Goal: Book appointment/travel/reservation

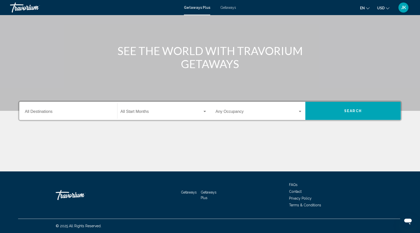
scroll to position [40, 0]
click at [141, 112] on span "Search widget" at bounding box center [162, 112] width 82 height 5
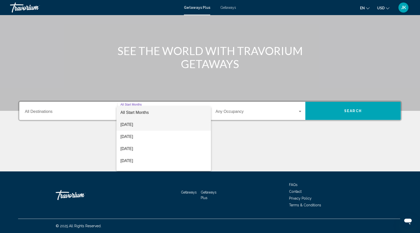
click at [143, 124] on span "[DATE]" at bounding box center [164, 124] width 87 height 12
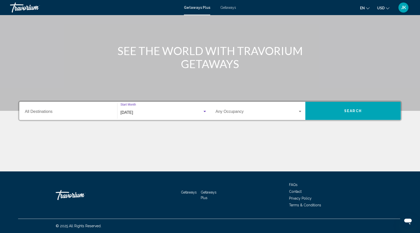
click at [258, 111] on span "Search widget" at bounding box center [257, 112] width 82 height 5
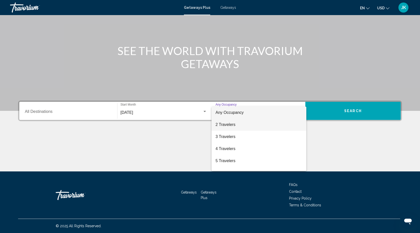
click at [254, 123] on span "2 Travelers" at bounding box center [259, 124] width 87 height 12
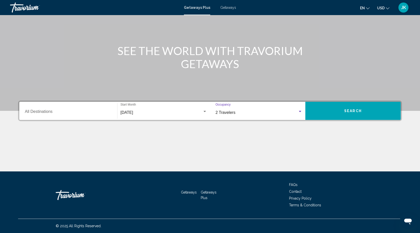
click at [182, 112] on div "[DATE]" at bounding box center [162, 112] width 82 height 5
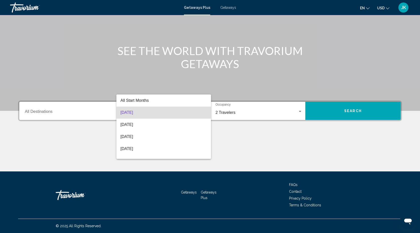
click at [182, 112] on span "[DATE]" at bounding box center [164, 112] width 87 height 12
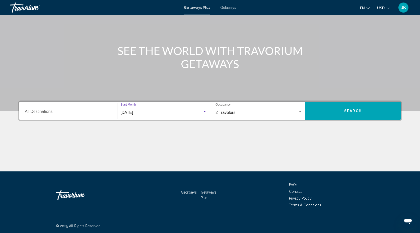
click at [316, 113] on button "Search" at bounding box center [353, 111] width 95 height 18
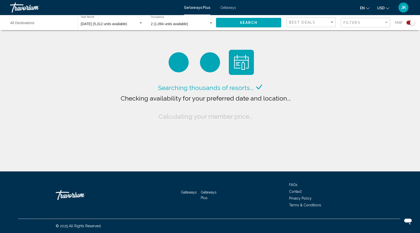
click at [384, 10] on button "USD USD ($) MXN (Mex$) CAD (Can$) GBP (£) EUR (€) AUD (A$) NZD (NZ$) CNY (CN¥)" at bounding box center [383, 7] width 12 height 7
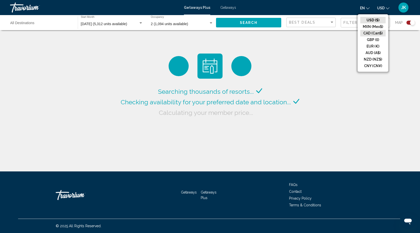
click at [376, 31] on button "CAD (Can$)" at bounding box center [373, 33] width 25 height 7
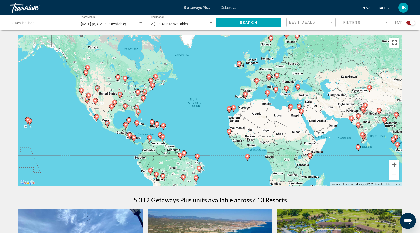
click at [387, 10] on button "CAD USD ($) MXN (Mex$) CAD (Can$) GBP (£) EUR (€) AUD (A$) NZD (NZ$) CNY (CN¥)" at bounding box center [384, 7] width 12 height 7
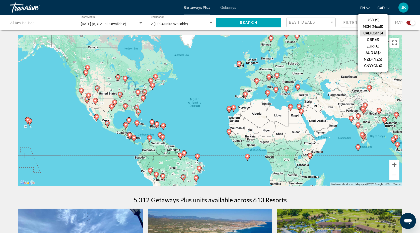
click at [370, 33] on button "CAD (Can$)" at bounding box center [373, 33] width 25 height 7
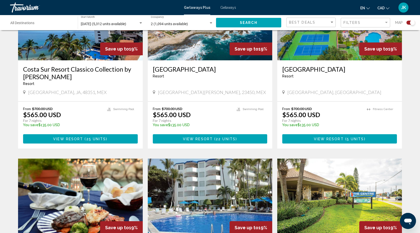
scroll to position [229, 0]
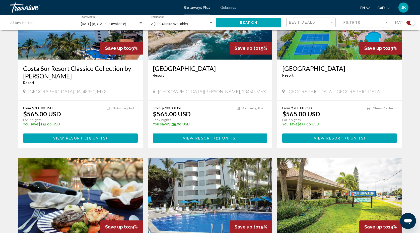
click at [261, 24] on button "Search" at bounding box center [248, 22] width 65 height 9
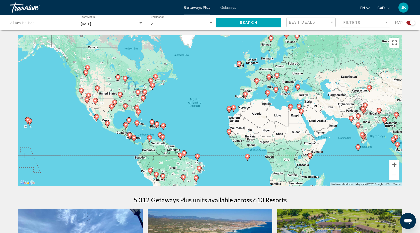
scroll to position [0, 0]
click at [323, 19] on div "Best Deals" at bounding box center [311, 22] width 45 height 9
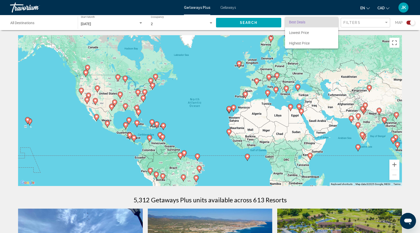
click at [347, 21] on div at bounding box center [210, 116] width 420 height 233
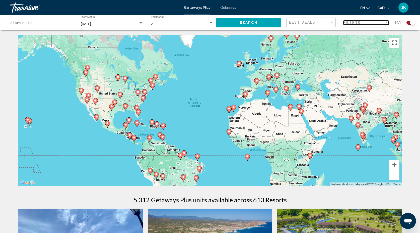
click at [357, 22] on span "Filters" at bounding box center [352, 23] width 17 height 4
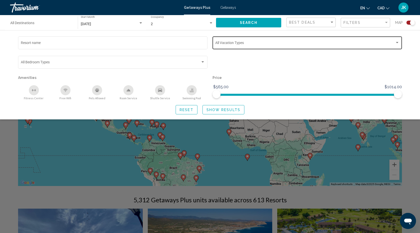
click at [236, 38] on div "Vacation Types All Vacation Types" at bounding box center [307, 42] width 184 height 14
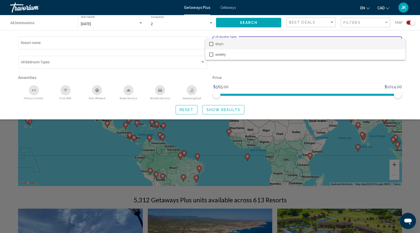
click at [236, 74] on div at bounding box center [210, 116] width 420 height 233
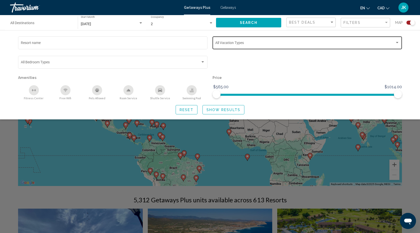
click at [233, 44] on span "Search widget" at bounding box center [305, 44] width 180 height 4
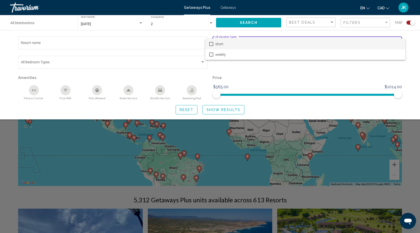
click at [233, 45] on span "short" at bounding box center [308, 44] width 186 height 11
click at [234, 82] on div at bounding box center [210, 116] width 420 height 233
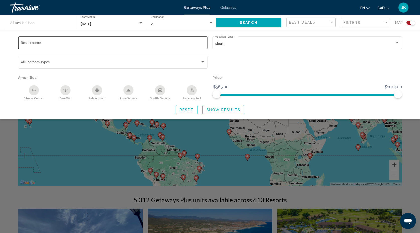
click at [190, 42] on input "Resort name" at bounding box center [113, 44] width 184 height 4
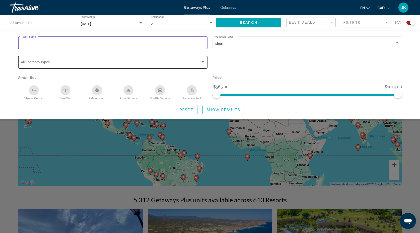
click at [204, 64] on div "Search widget" at bounding box center [203, 62] width 5 height 4
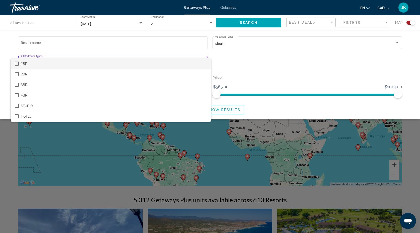
click at [225, 66] on div at bounding box center [210, 116] width 420 height 233
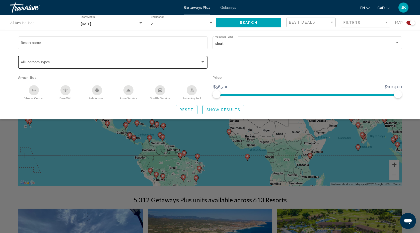
click at [195, 59] on div "Bedroom Types All Bedroom Types" at bounding box center [113, 62] width 184 height 14
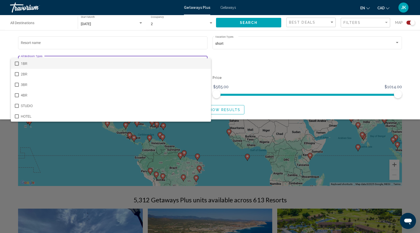
click at [192, 64] on span "1BR" at bounding box center [114, 63] width 186 height 11
click at [237, 58] on div at bounding box center [210, 116] width 420 height 233
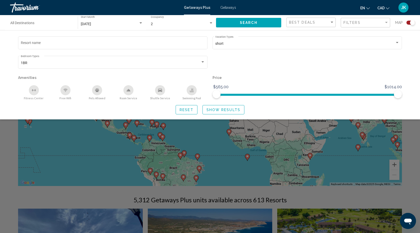
click at [223, 110] on span "Show Results" at bounding box center [224, 110] width 34 height 4
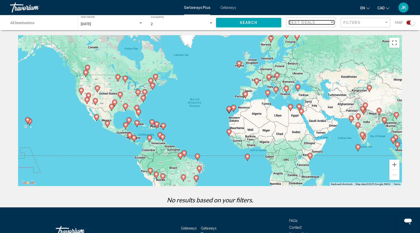
click at [308, 20] on span "Best Deals" at bounding box center [302, 22] width 26 height 4
click at [348, 19] on div at bounding box center [210, 116] width 420 height 233
click at [349, 24] on span "Filters" at bounding box center [352, 23] width 17 height 4
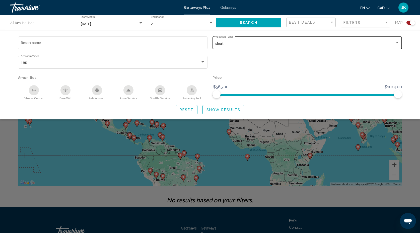
click at [249, 42] on div "short" at bounding box center [305, 44] width 180 height 4
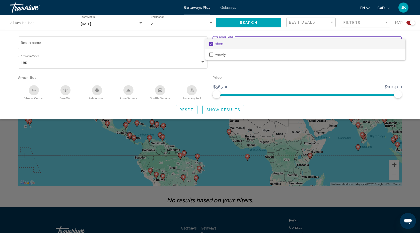
click at [194, 111] on div at bounding box center [210, 116] width 420 height 233
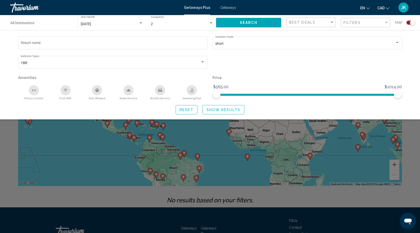
click at [243, 26] on button "Search" at bounding box center [248, 22] width 65 height 9
click at [17, 152] on div "Search widget" at bounding box center [210, 153] width 420 height 157
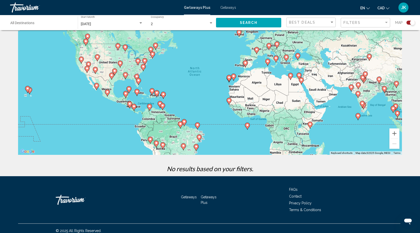
scroll to position [31, 0]
click at [267, 23] on button "Search" at bounding box center [248, 22] width 65 height 9
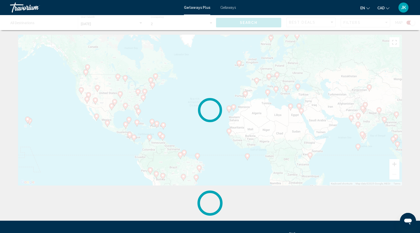
scroll to position [0, 0]
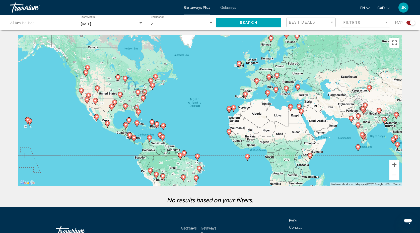
click at [231, 7] on span "Getaways" at bounding box center [228, 8] width 16 height 4
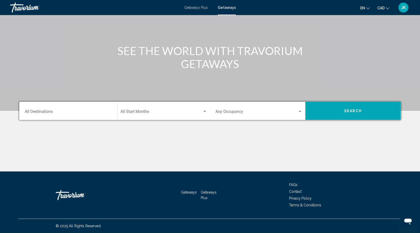
scroll to position [40, 0]
click at [174, 110] on div "Start Month All Start Months" at bounding box center [164, 111] width 87 height 16
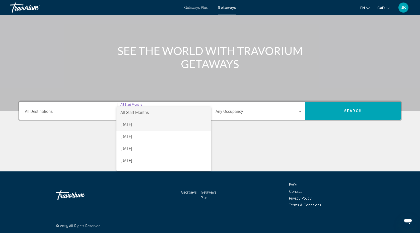
click at [169, 123] on span "[DATE]" at bounding box center [164, 124] width 87 height 12
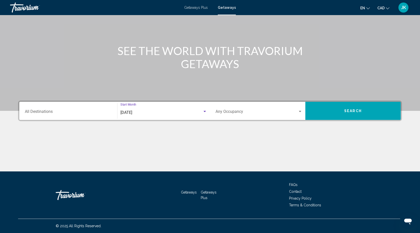
click at [87, 106] on div "Destination All Destinations" at bounding box center [68, 111] width 87 height 16
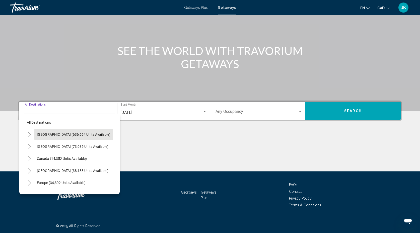
click at [94, 131] on button "[GEOGRAPHIC_DATA] (636,664 units available)" at bounding box center [73, 135] width 79 height 12
type input "**********"
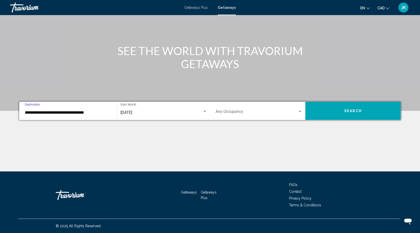
click at [261, 114] on span "Search widget" at bounding box center [257, 112] width 82 height 5
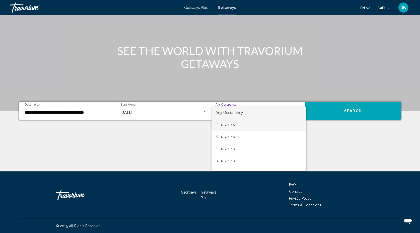
click at [256, 121] on span "2 Travelers" at bounding box center [259, 124] width 87 height 12
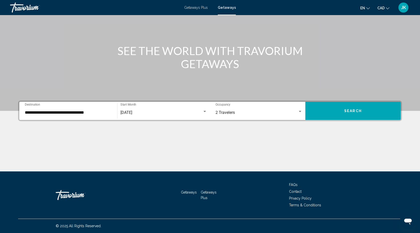
click at [321, 117] on button "Search" at bounding box center [353, 111] width 95 height 18
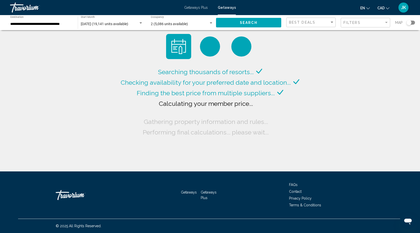
click at [409, 8] on button "JK" at bounding box center [403, 7] width 13 height 11
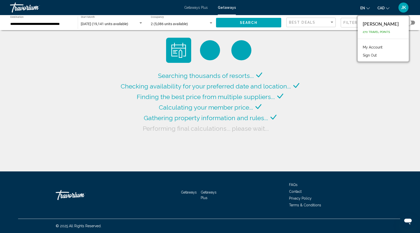
click at [406, 7] on span "JK" at bounding box center [403, 7] width 5 height 5
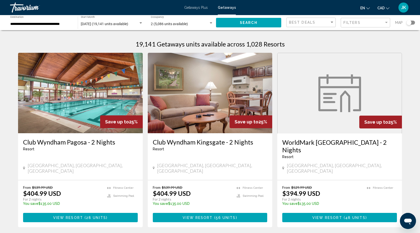
click at [197, 10] on div "Getaways Plus Getaways en English Español Français Italiano Português русский C…" at bounding box center [210, 7] width 420 height 11
click at [196, 9] on span "Getaways Plus" at bounding box center [196, 8] width 24 height 4
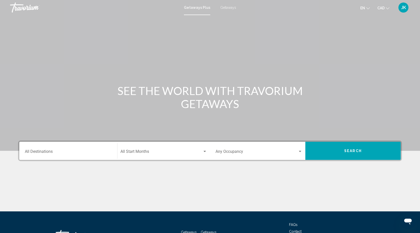
click at [135, 150] on div "Start Month All Start Months" at bounding box center [164, 151] width 87 height 16
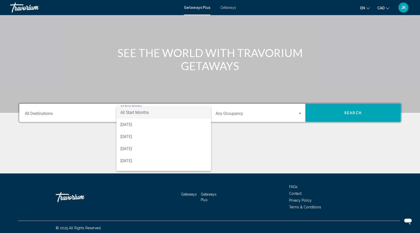
scroll to position [40, 0]
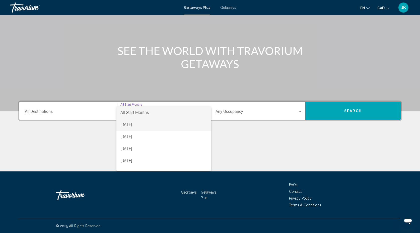
click at [133, 127] on span "[DATE]" at bounding box center [164, 124] width 87 height 12
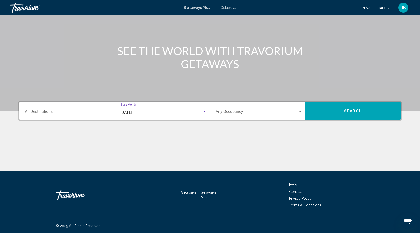
click at [100, 115] on div "Destination All Destinations" at bounding box center [68, 111] width 87 height 16
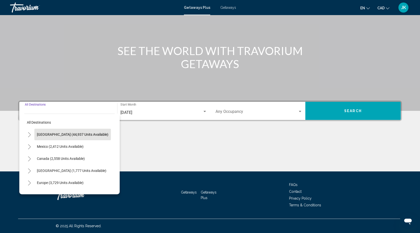
click at [82, 135] on span "[GEOGRAPHIC_DATA] (44,937 units available)" at bounding box center [73, 134] width 72 height 4
type input "**********"
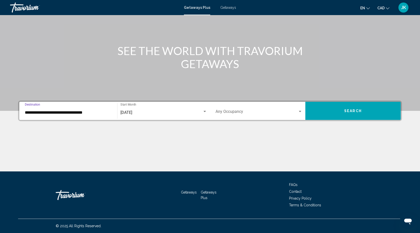
click at [236, 108] on div "Occupancy Any Occupancy" at bounding box center [259, 111] width 87 height 16
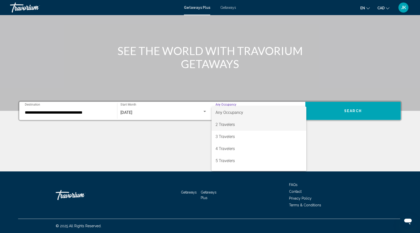
click at [233, 123] on span "2 Travelers" at bounding box center [259, 124] width 87 height 12
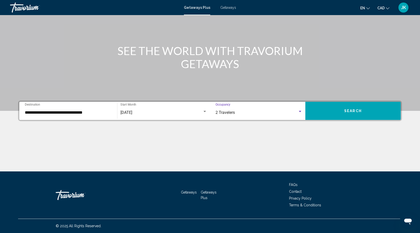
click at [324, 111] on button "Search" at bounding box center [353, 111] width 95 height 18
